Goal: Contribute content: Contribute content

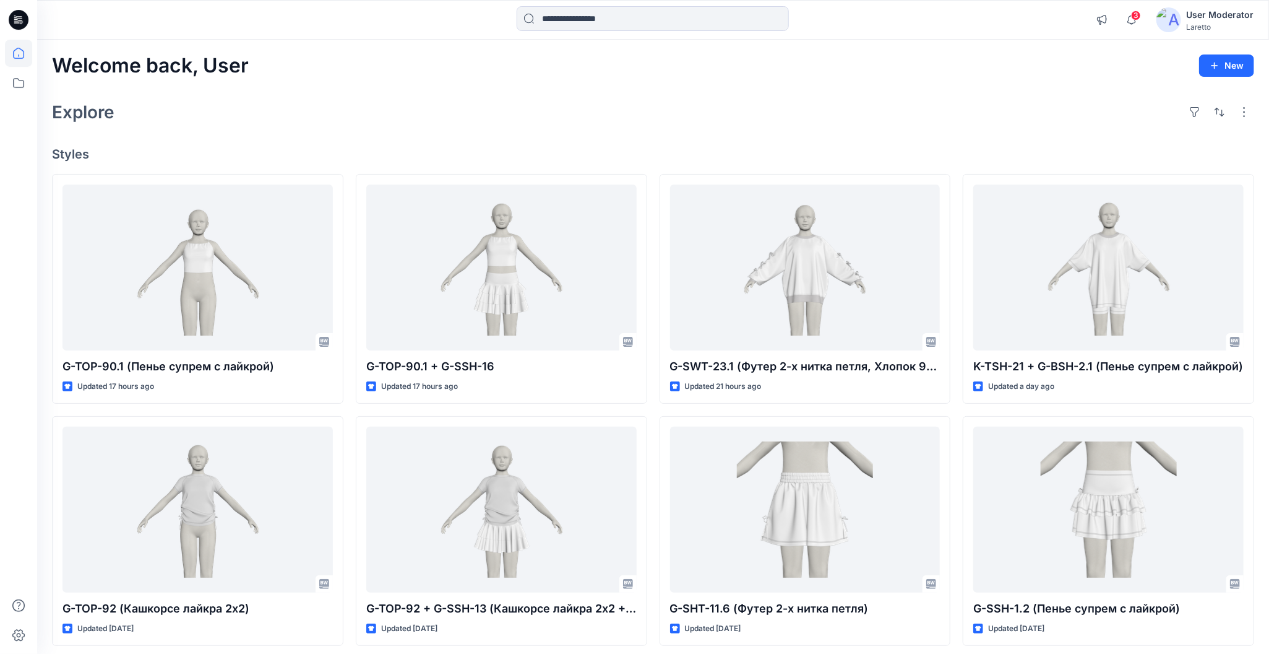
click at [201, 26] on div at bounding box center [191, 19] width 308 height 27
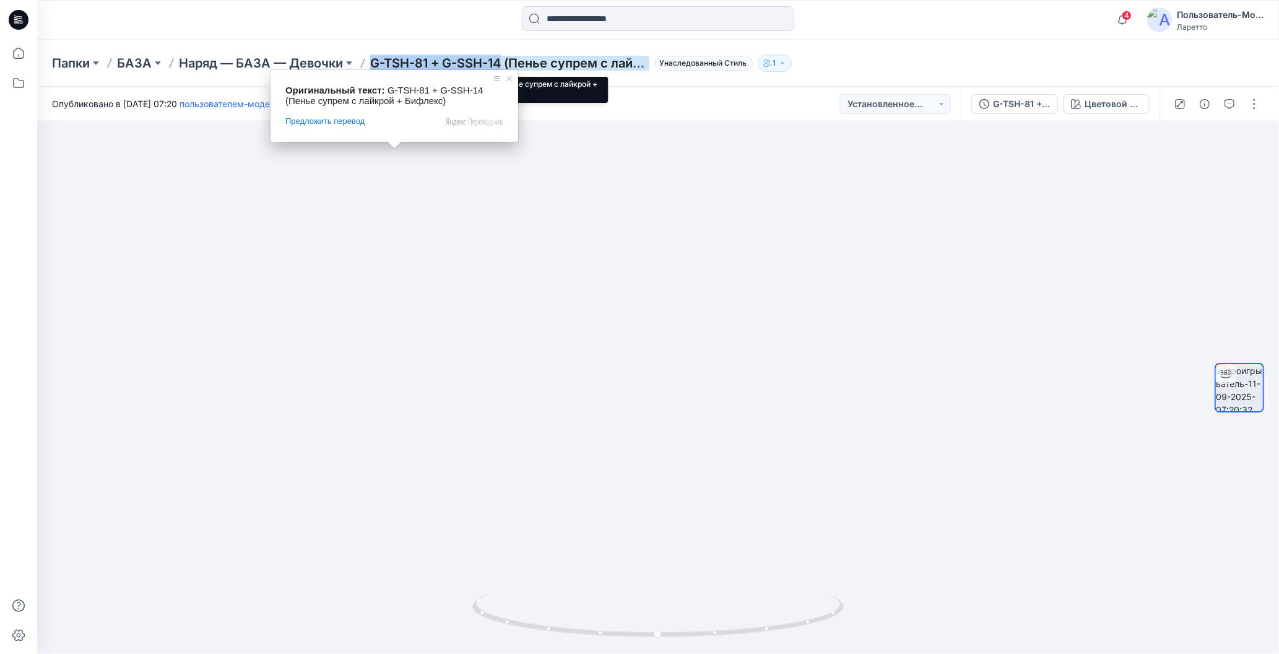
drag, startPoint x: 373, startPoint y: 46, endPoint x: 503, endPoint y: 67, distance: 131.6
click at [503, 67] on div "Папки БАЗА Наряд — БАЗА — Девочки G-TSH-81 + G-SSH-14 (Пенье супрем с лайкрой +…" at bounding box center [657, 63] width 1241 height 47
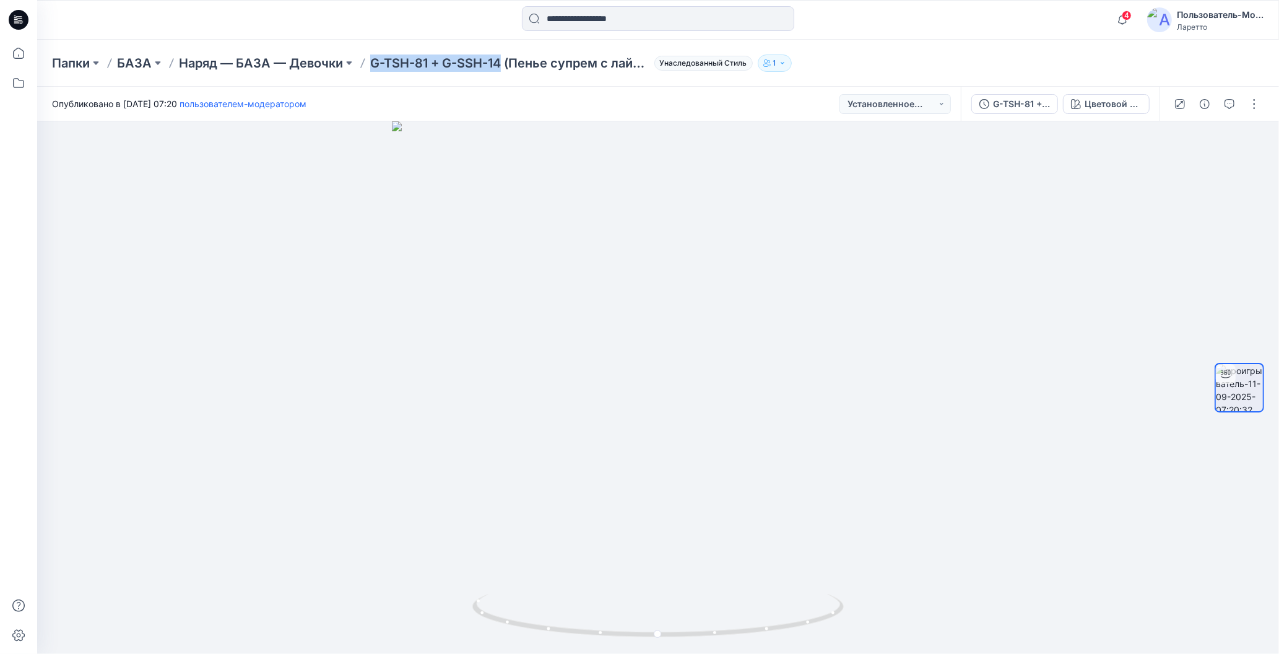
copy ya-tr-span "G-TSH-81 + G-SSH-14"
click at [1255, 106] on button "button" at bounding box center [1254, 104] width 20 height 20
click at [1161, 134] on ya-tr-span "Редактировать" at bounding box center [1191, 132] width 64 height 11
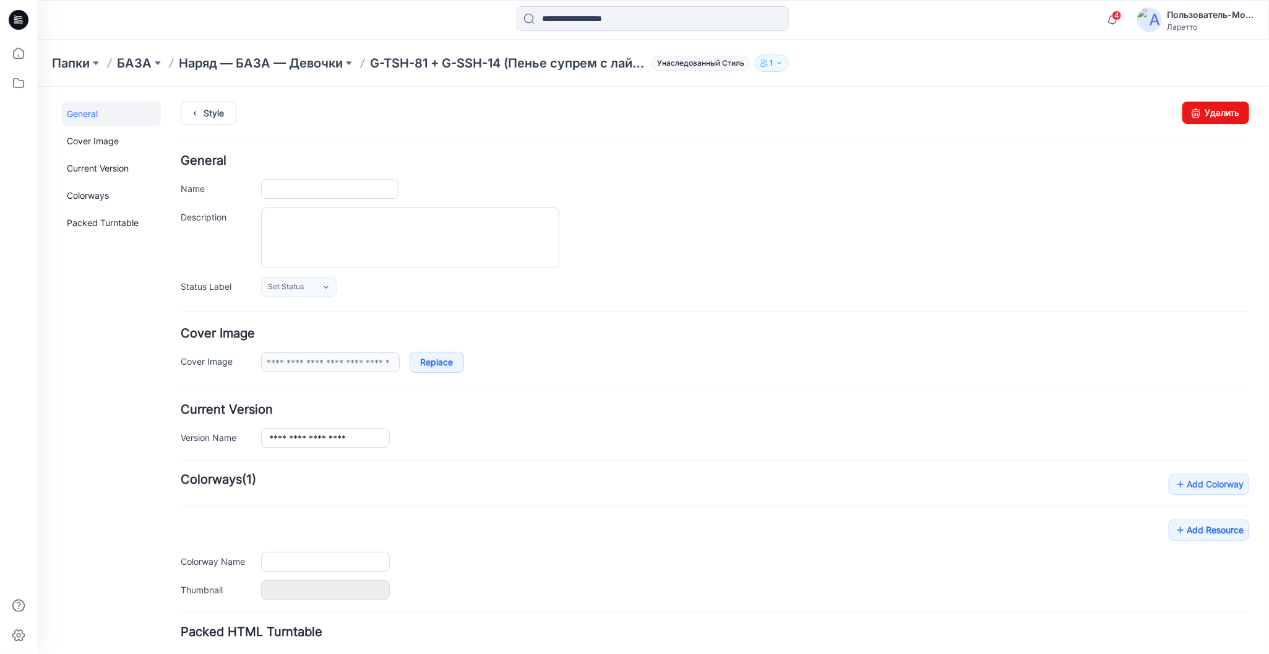
type input "**********"
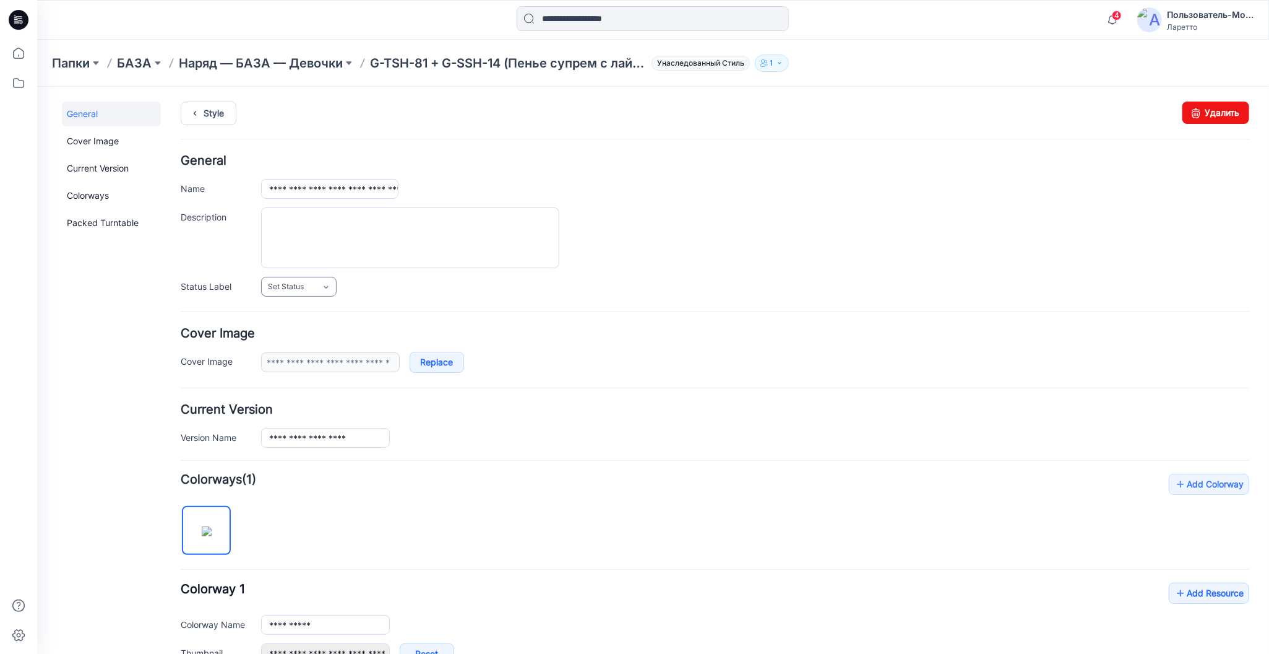
click at [327, 277] on link "Set Status" at bounding box center [299, 286] width 76 height 20
click at [292, 335] on link "Конструктор [PERSON_NAME]" at bounding box center [325, 339] width 123 height 26
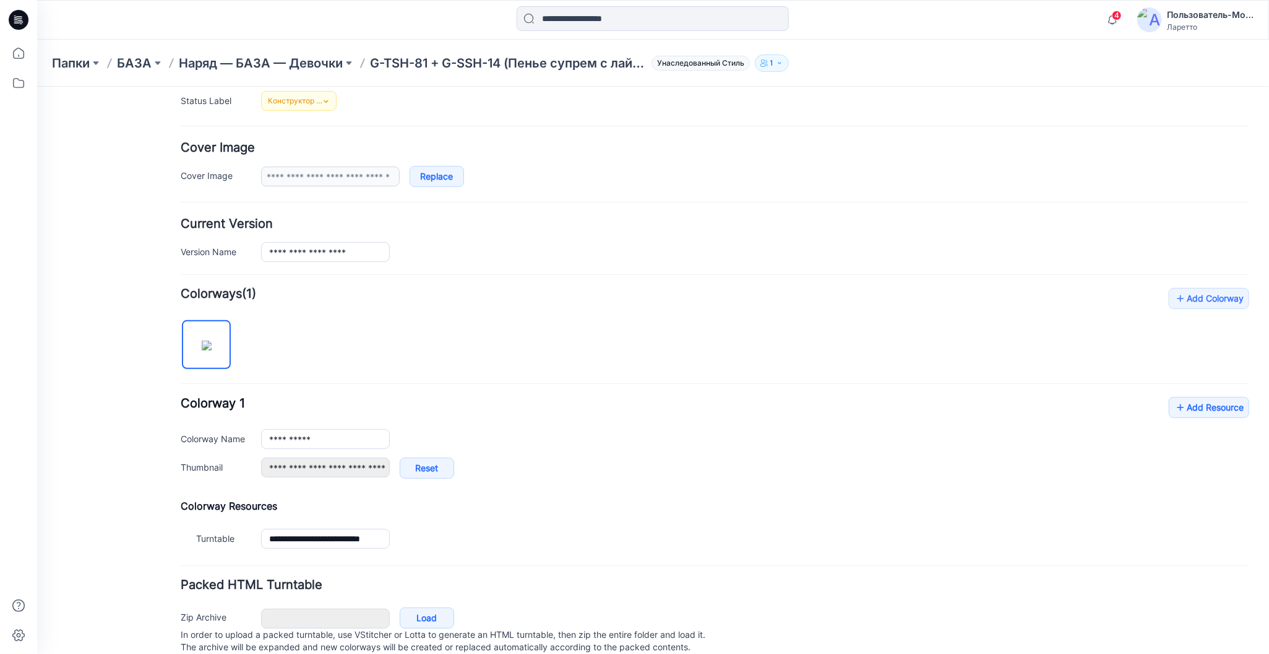
scroll to position [221, 0]
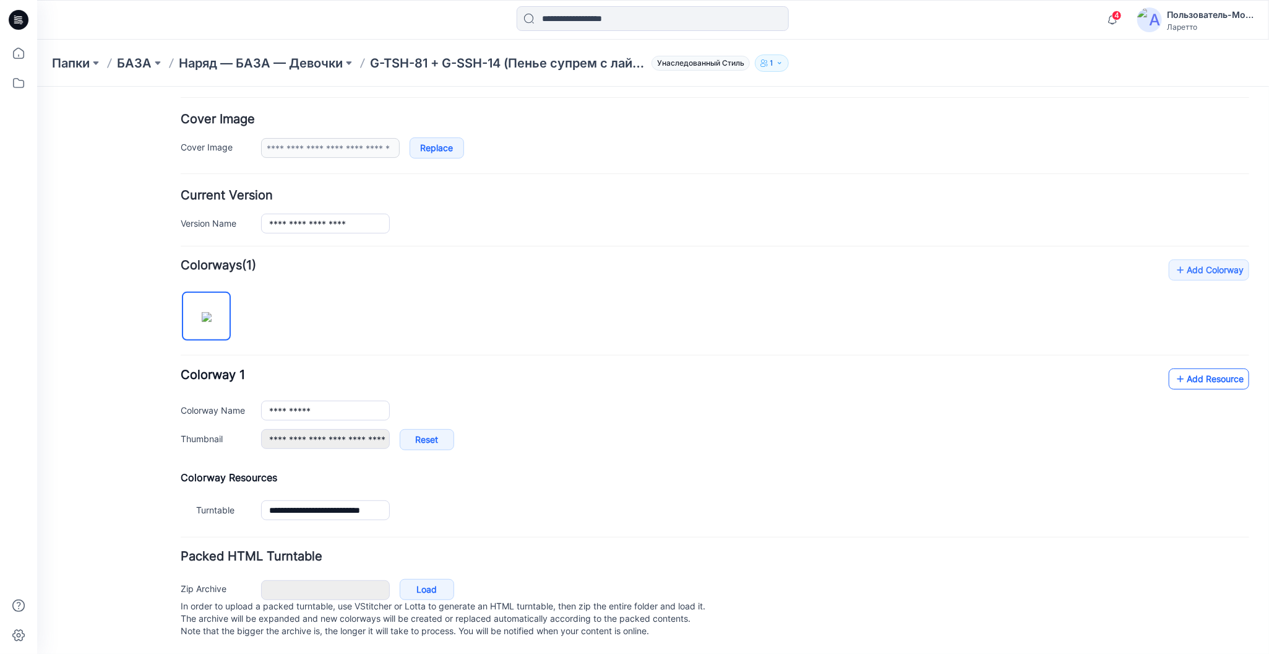
click at [1174, 369] on icon at bounding box center [1180, 378] width 12 height 20
